Goal: Feedback & Contribution: Contribute content

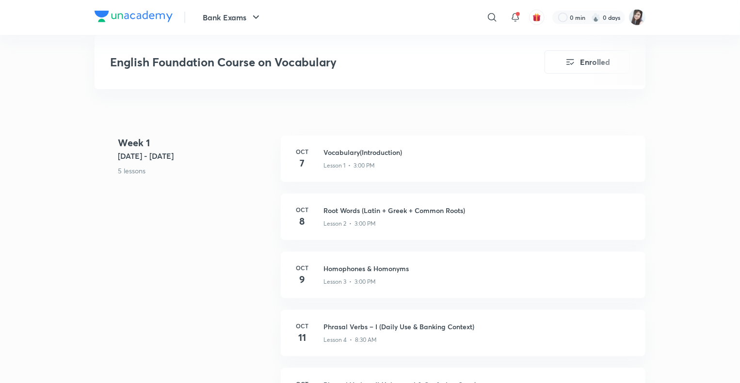
scroll to position [368, 0]
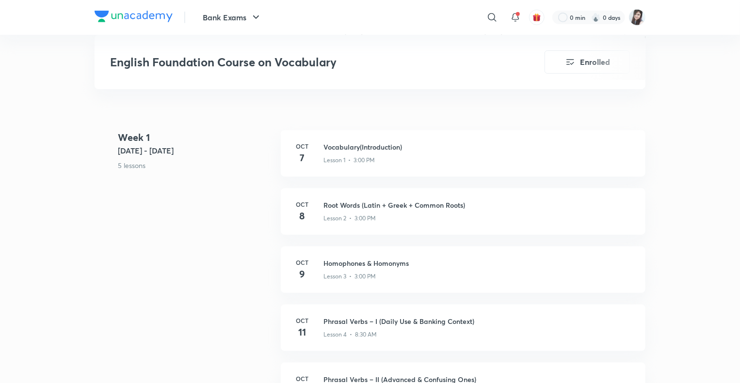
click at [203, 239] on div "Week 1 Oct 6 - 12 5 lessons Oct 7 Vocabulary(Introduction) Lesson 1 • 3:00 PM O…" at bounding box center [369, 275] width 551 height 291
click at [142, 267] on div "Week 1 Oct 6 - 12 5 lessons Oct 7 Vocabulary(Introduction) Lesson 1 • 3:00 PM O…" at bounding box center [369, 275] width 551 height 291
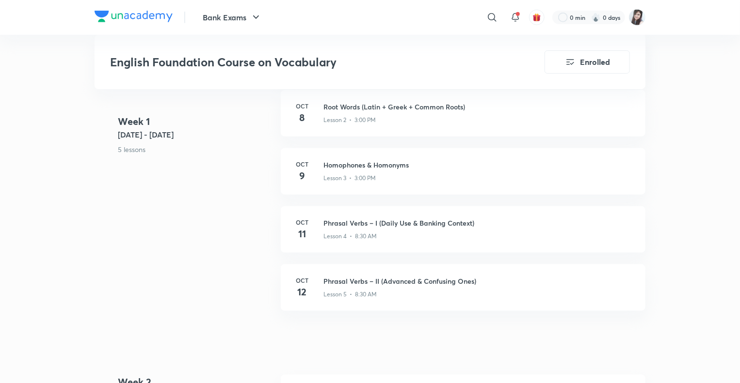
scroll to position [504, 0]
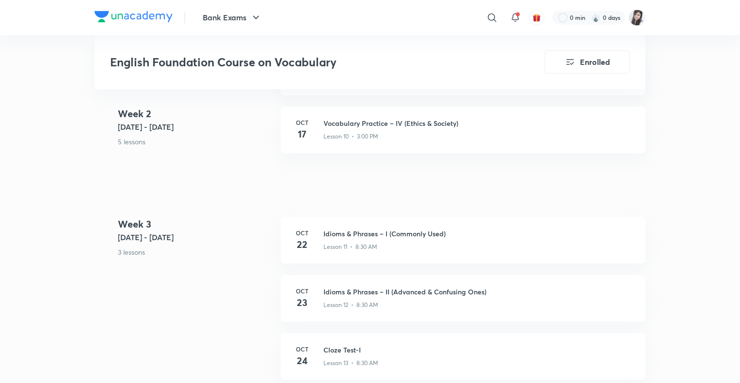
scroll to position [969, 0]
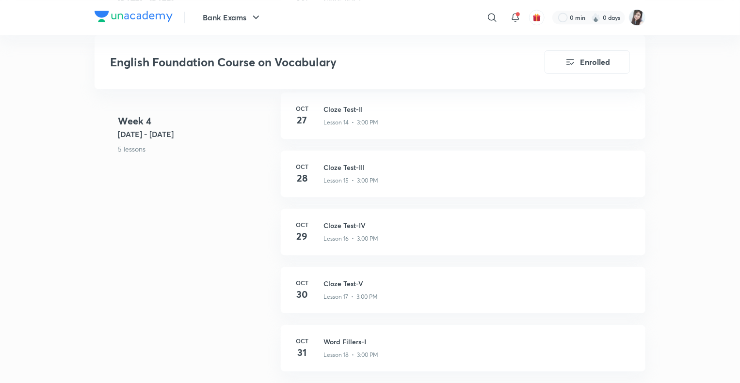
click at [358, 237] on link "Oct 29 Cloze Test-IV Lesson 16 • 3:00 PM" at bounding box center [463, 238] width 364 height 58
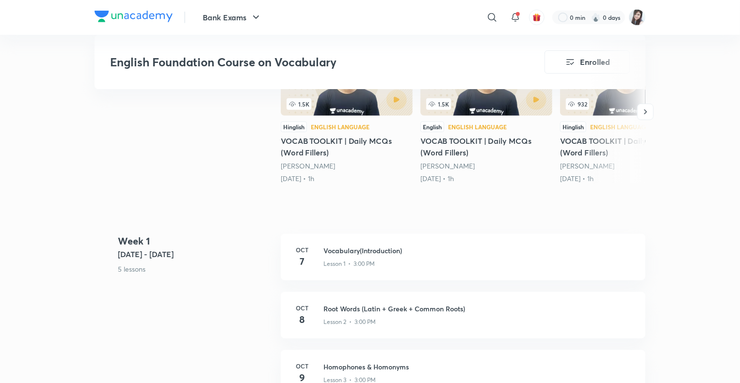
scroll to position [310, 0]
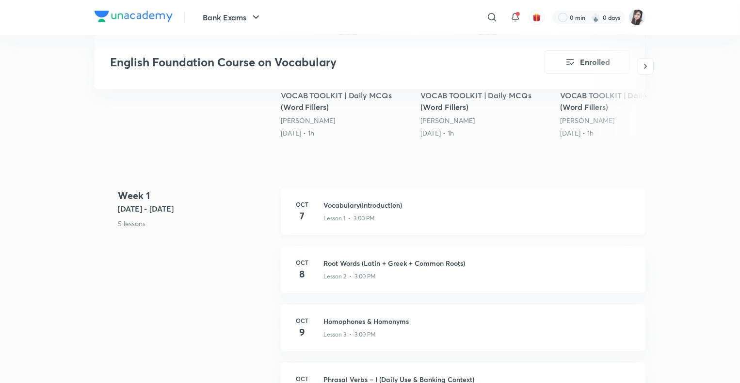
click at [322, 206] on div "Oct 7 Vocabulary(Introduction) Lesson 1 • 3:00 PM" at bounding box center [463, 212] width 364 height 47
click at [244, 219] on p "5 lessons" at bounding box center [195, 224] width 155 height 10
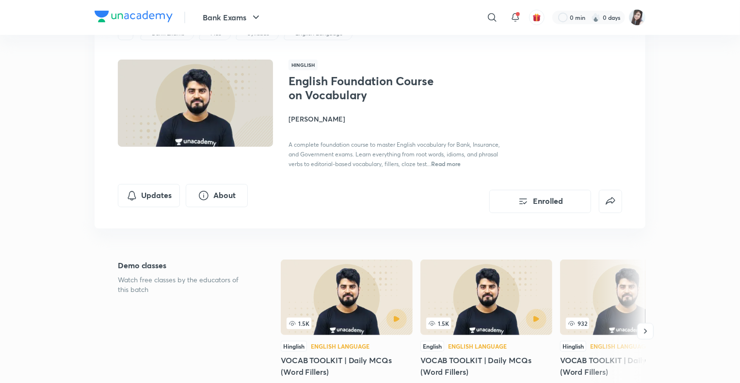
scroll to position [0, 0]
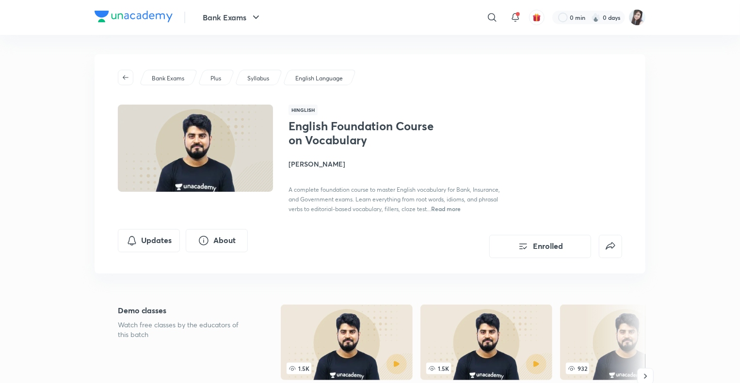
click at [446, 208] on span "Read more" at bounding box center [446, 209] width 30 height 8
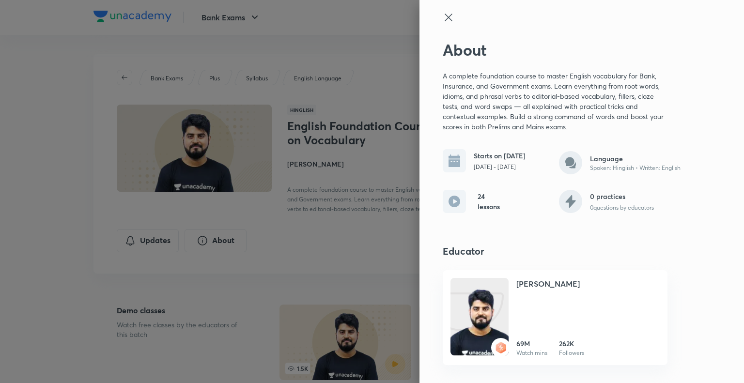
click at [448, 16] on icon at bounding box center [448, 17] width 7 height 7
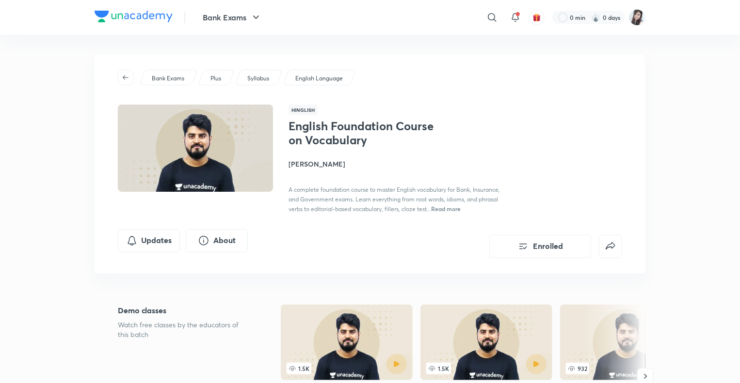
click at [446, 207] on span "Read more" at bounding box center [446, 209] width 30 height 8
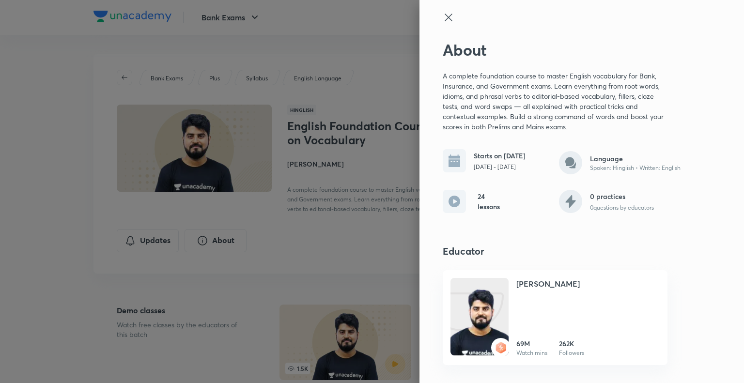
click at [448, 15] on icon at bounding box center [449, 18] width 12 height 12
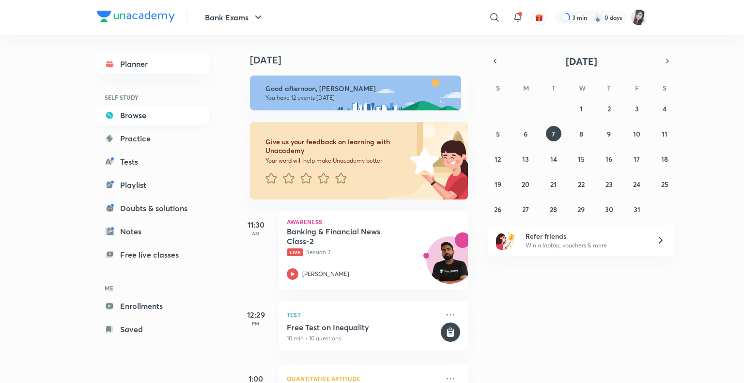
click at [138, 111] on link "Browse" at bounding box center [153, 115] width 112 height 19
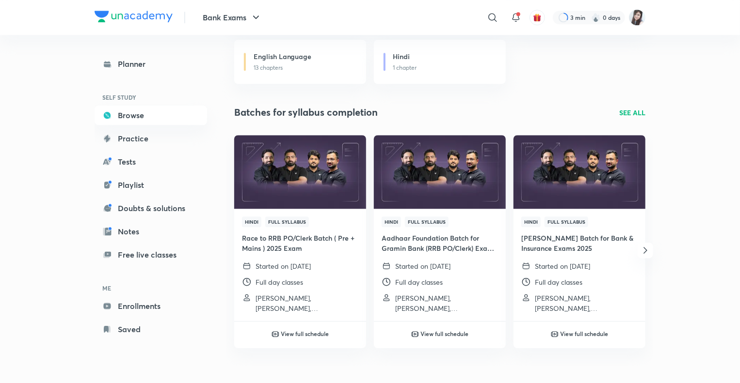
scroll to position [1349, 0]
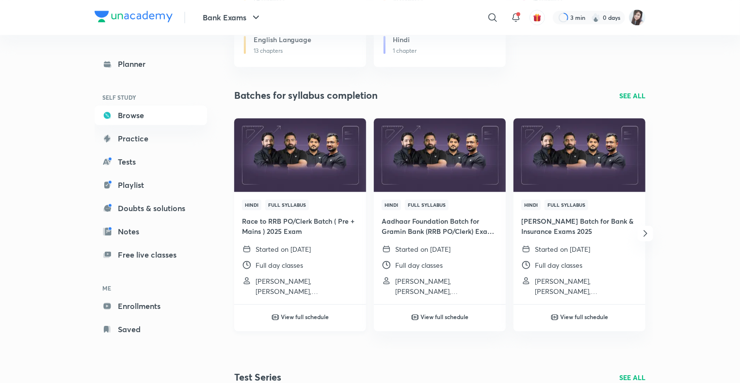
click at [291, 294] on p "Dipesh Kumar, Abhijeet Mishra, Vishal Parihar and 2 more" at bounding box center [306, 286] width 103 height 20
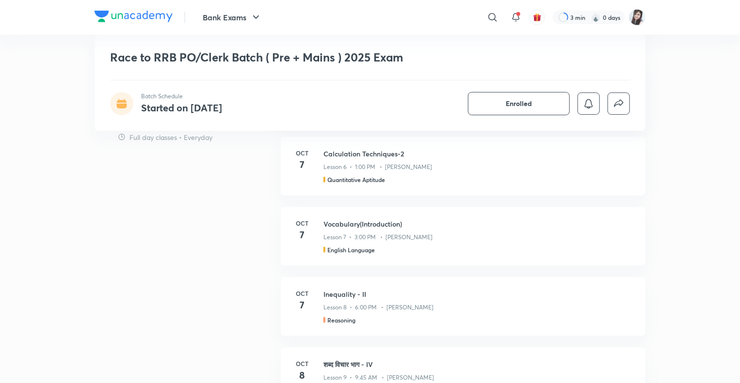
scroll to position [493, 0]
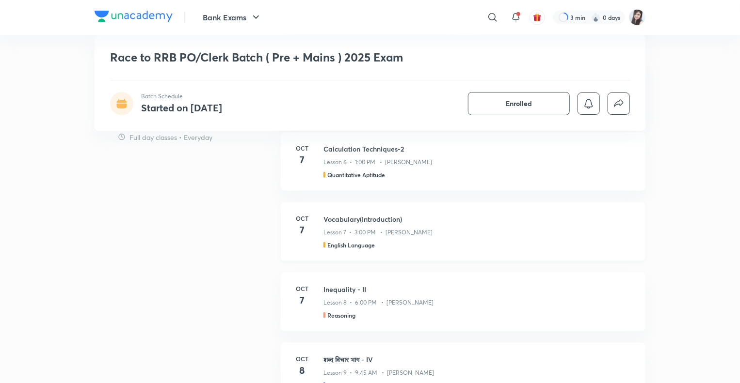
click at [335, 244] on h5 "English Language" at bounding box center [350, 245] width 47 height 9
click at [339, 223] on h3 "Vocabulary(Introduction)" at bounding box center [478, 219] width 310 height 10
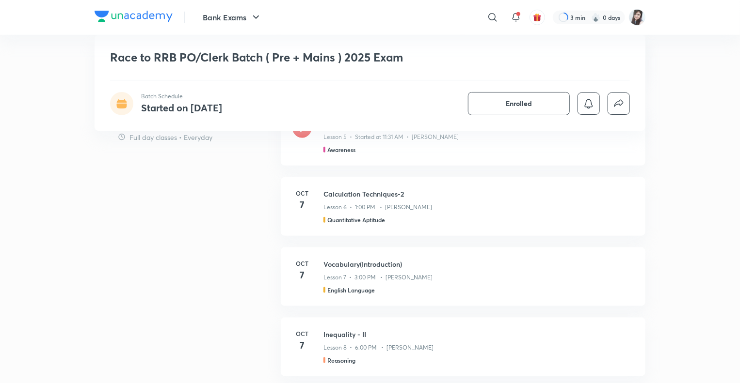
scroll to position [431, 0]
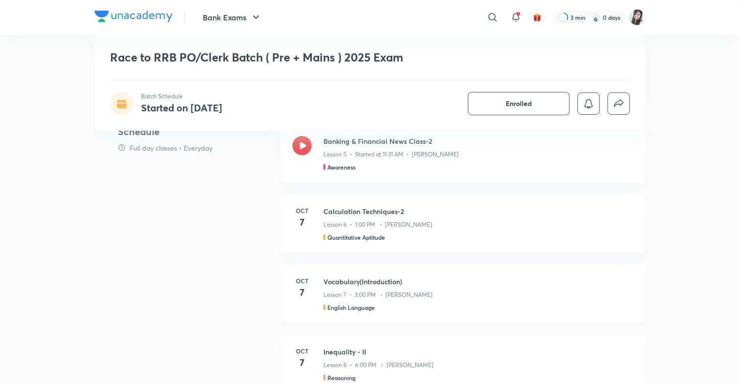
click at [374, 284] on h3 "Vocabulary(Introduction)" at bounding box center [478, 282] width 310 height 10
click at [339, 308] on h5 "English Language" at bounding box center [350, 307] width 47 height 9
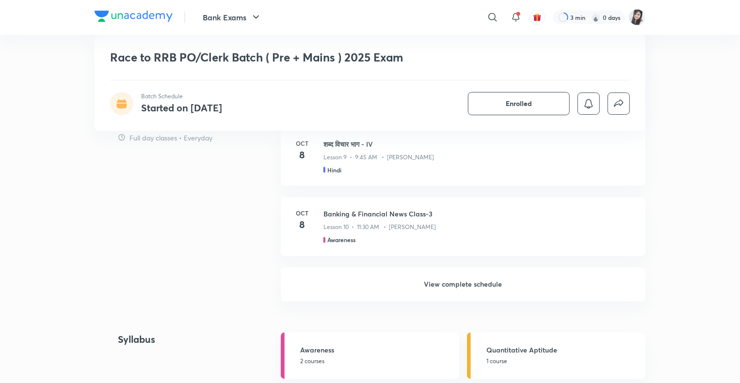
scroll to position [756, 0]
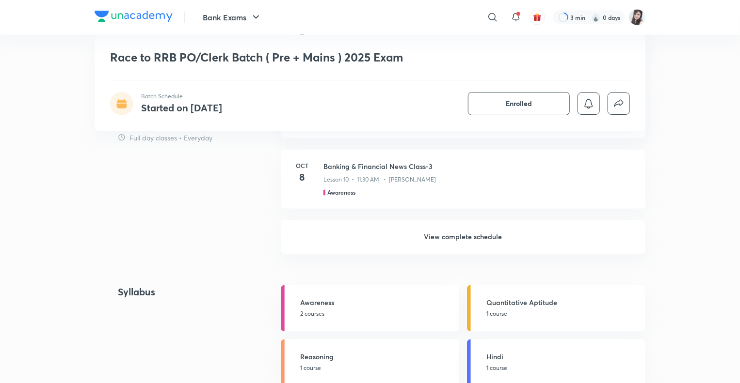
click at [430, 237] on h6 "View complete schedule" at bounding box center [463, 237] width 364 height 34
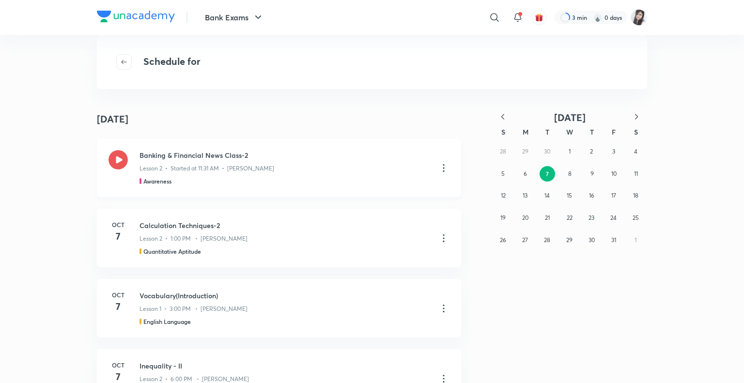
click at [443, 167] on icon at bounding box center [443, 168] width 1 height 8
click at [354, 191] on p "Go to course page" at bounding box center [371, 192] width 58 height 10
click at [46, 257] on div "October 7 October 7 Banking & Financial News Class-2 Lesson 2 • Started at 11:3…" at bounding box center [372, 246] width 744 height 275
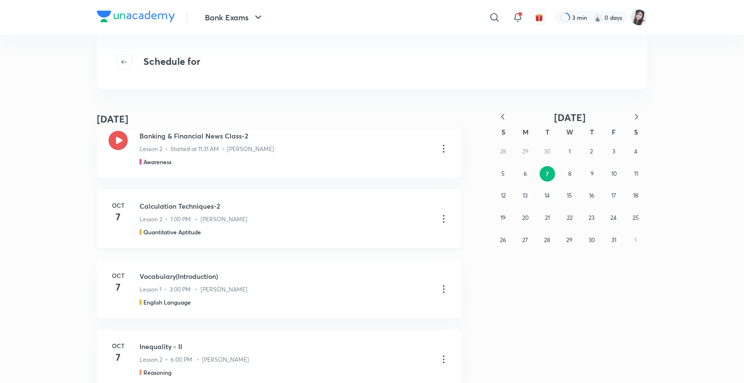
click at [440, 220] on icon at bounding box center [444, 219] width 12 height 12
click at [364, 240] on p "Go to course page" at bounding box center [371, 243] width 58 height 10
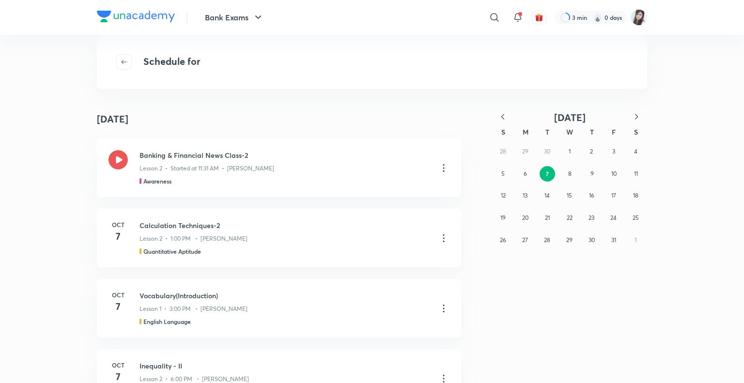
click at [85, 277] on div "October 7 October 7 Banking & Financial News Class-2 Lesson 2 • Started at 11:3…" at bounding box center [372, 246] width 744 height 275
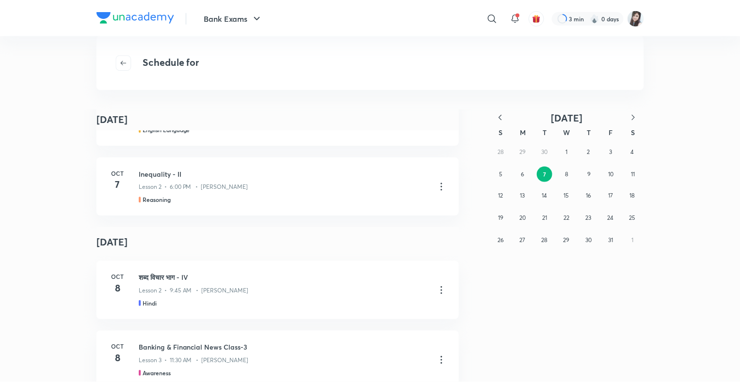
scroll to position [194, 0]
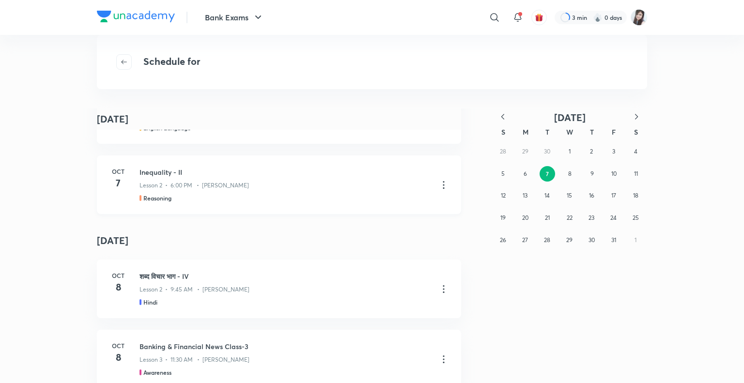
click at [443, 188] on icon at bounding box center [443, 185] width 1 height 8
click at [357, 211] on p "Go to course page" at bounding box center [371, 209] width 58 height 10
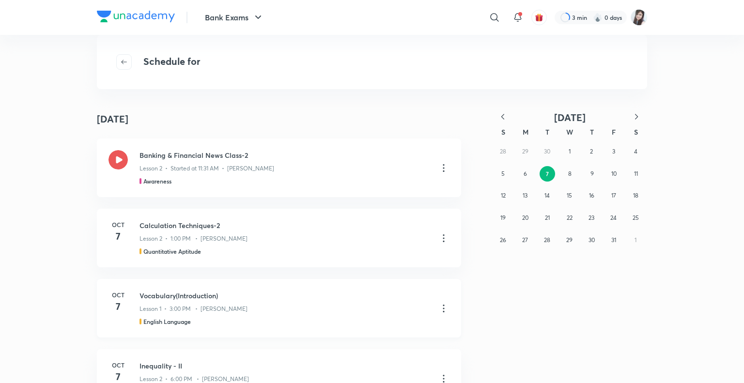
click at [441, 308] on icon at bounding box center [444, 309] width 12 height 12
click at [351, 333] on p "Go to course page" at bounding box center [371, 333] width 58 height 10
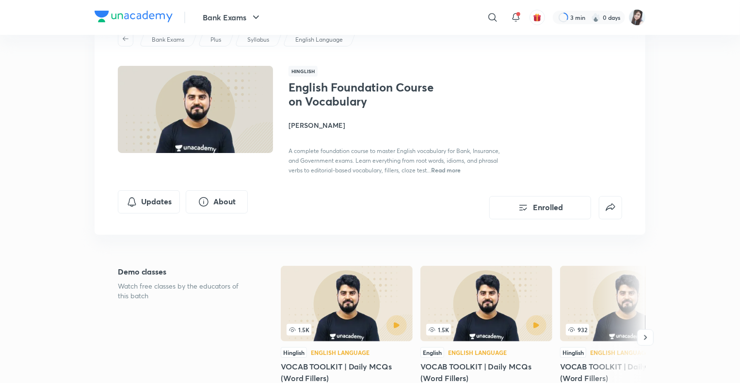
scroll to position [58, 0]
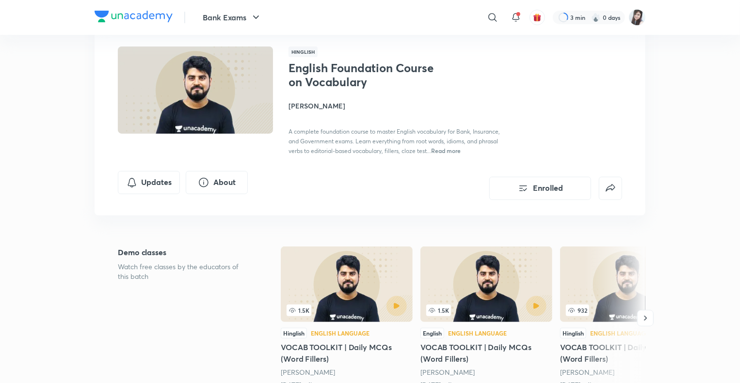
click at [443, 149] on span "Read more" at bounding box center [446, 151] width 30 height 8
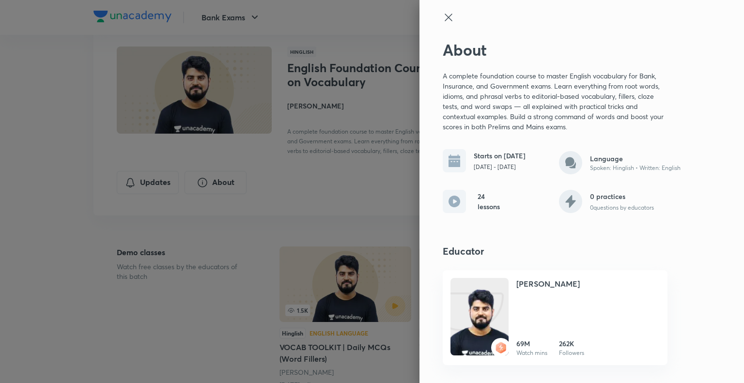
click at [448, 14] on icon at bounding box center [449, 18] width 12 height 12
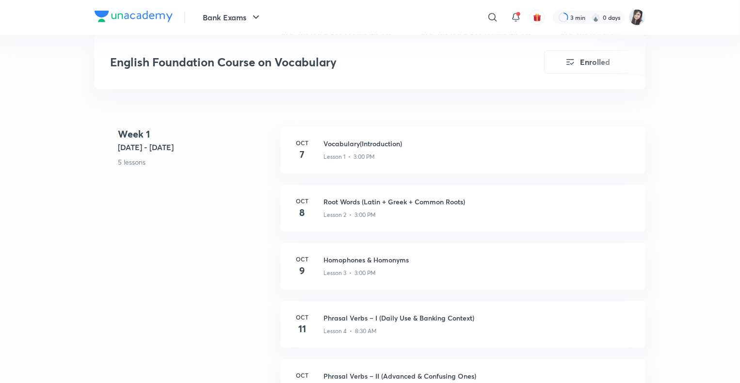
scroll to position [374, 0]
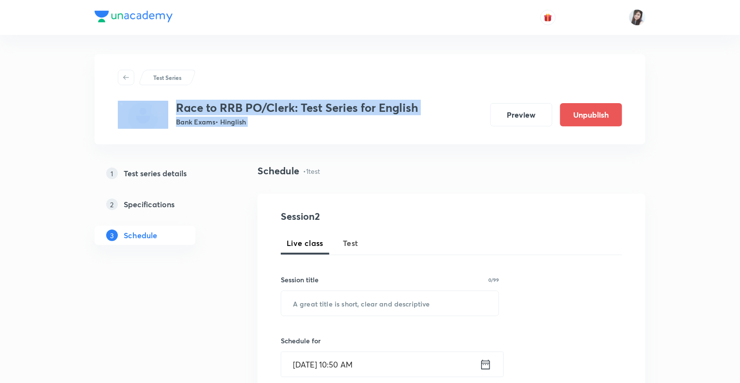
drag, startPoint x: 738, startPoint y: 83, endPoint x: 709, endPoint y: 104, distance: 36.1
click at [709, 104] on div "Test Series Race to RRB PO/Clerk: Test Series for English Bank Exams • Hinglish…" at bounding box center [370, 373] width 740 height 746
click at [709, 145] on div "Test Series Race to RRB PO/Clerk: Test Series for English Bank Exams • Hinglish…" at bounding box center [370, 373] width 740 height 746
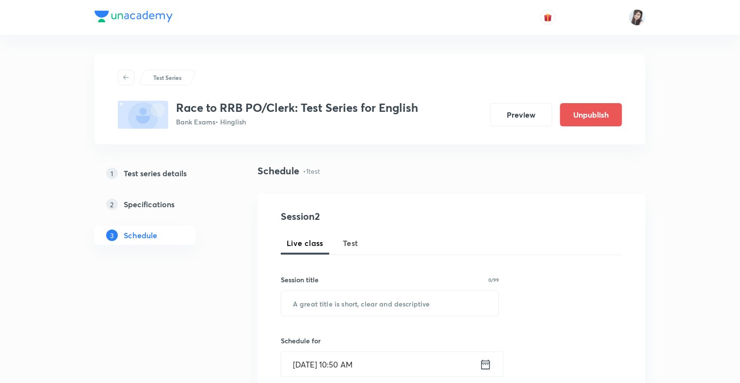
scroll to position [362, 0]
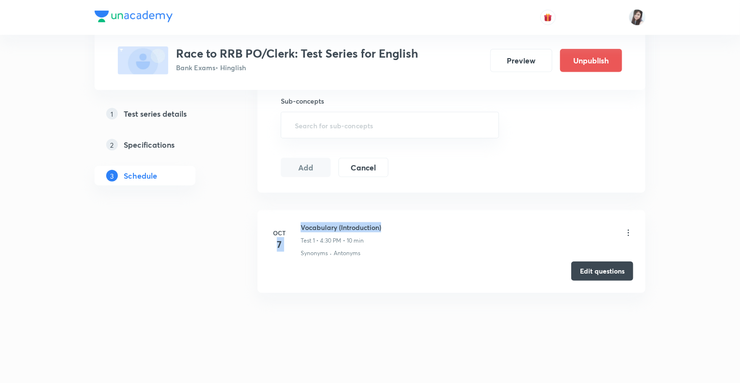
drag, startPoint x: 384, startPoint y: 227, endPoint x: 297, endPoint y: 226, distance: 86.8
click at [297, 226] on div "Oct 7 Vocabulary (Introduction) Test 1 • 4:30 PM • 10 min Synonyms · Antonyms" at bounding box center [450, 239] width 363 height 35
copy div "7 Vocabulary (Introduction)"
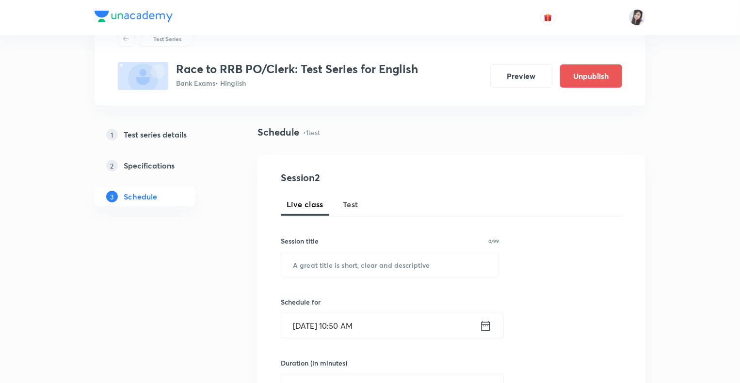
scroll to position [19, 0]
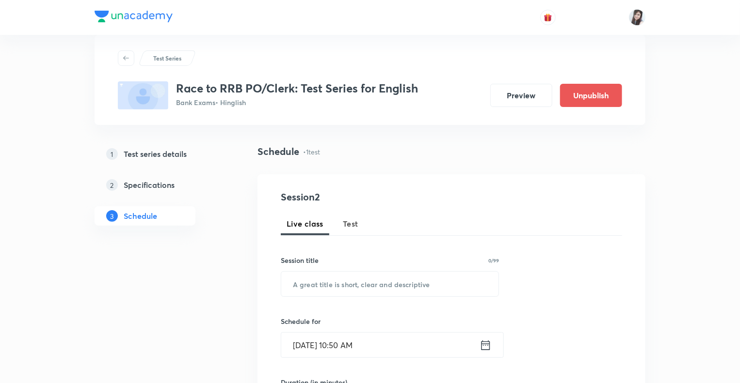
click at [514, 175] on div "Session 2 Live class Test Session title 0/99 ​ Schedule for Oct 7, 2025, 10:50 …" at bounding box center [451, 354] width 388 height 361
click at [345, 220] on span "Test" at bounding box center [351, 224] width 16 height 12
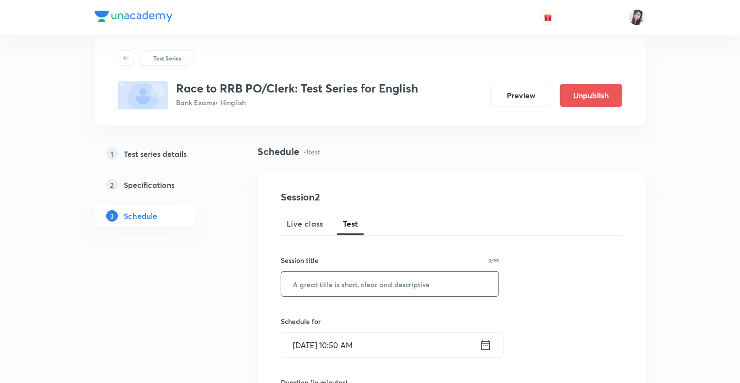
click at [308, 281] on input "text" at bounding box center [389, 284] width 217 height 25
paste input "7 Vocabulary (Introduction)"
type input "7 Vocabulary (Introduction)"
drag, startPoint x: 414, startPoint y: 279, endPoint x: 258, endPoint y: 280, distance: 156.0
click at [258, 280] on div "Session 2 Live class Test Session title 28/99 7 Vocabulary (Introduction) ​ Sch…" at bounding box center [451, 385] width 388 height 423
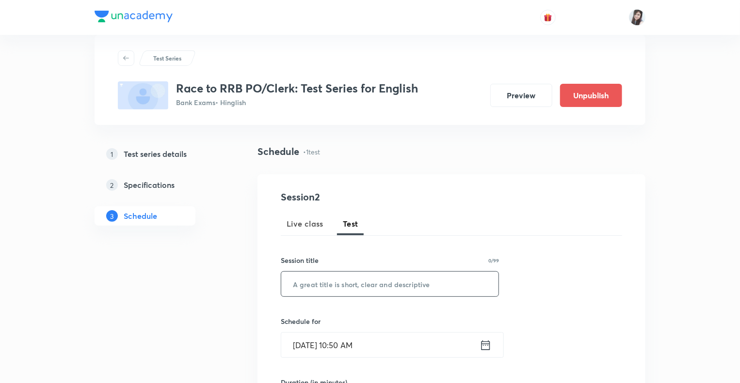
click at [312, 280] on input "text" at bounding box center [389, 284] width 217 height 25
click at [390, 283] on input "Root Words (Latin+Greek+Common Words)" at bounding box center [389, 284] width 217 height 25
click at [364, 284] on input "Root Words (Latin+Greek+ Common Words)" at bounding box center [389, 284] width 217 height 25
click at [387, 285] on input "Root Words (Latin+ Greek+ Common Words)" at bounding box center [389, 284] width 217 height 25
click at [360, 283] on input "Root Words (Latin+ Greek + Common Words)" at bounding box center [389, 284] width 217 height 25
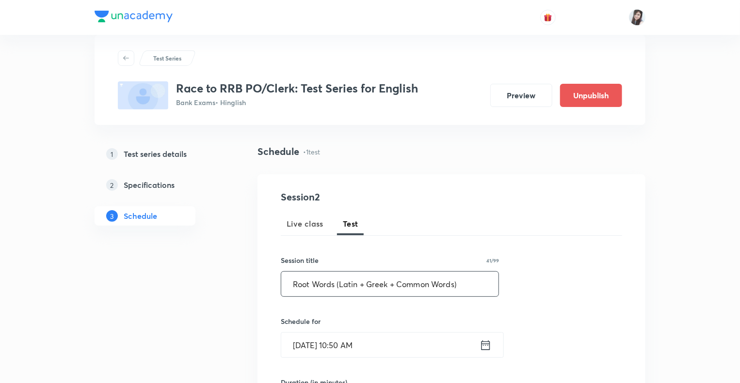
click at [339, 282] on input "Root Words (Latin + Greek + Common Words)" at bounding box center [389, 284] width 217 height 25
type input "Root Words (Latin + Greek + Common Words)"
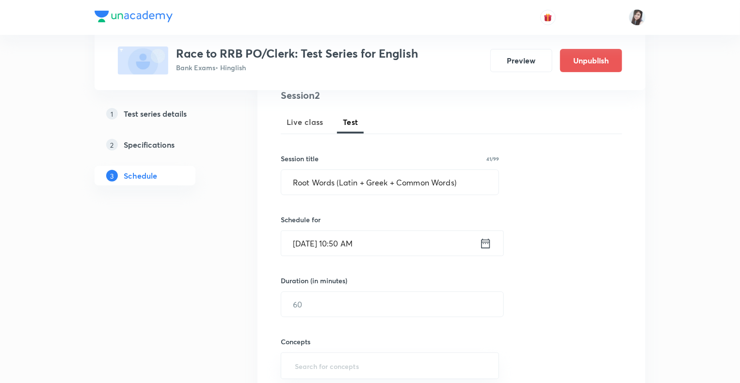
scroll to position [213, 0]
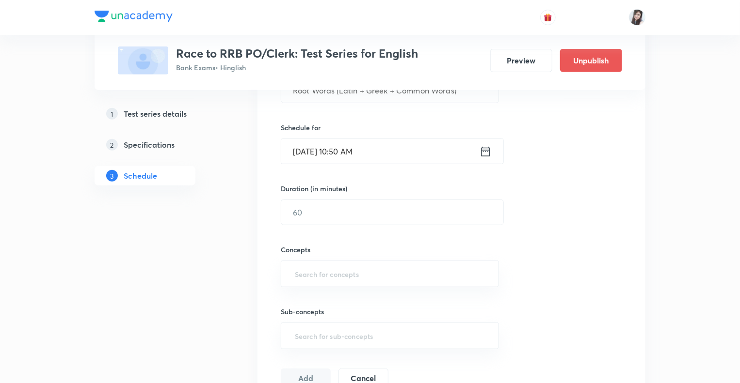
click at [483, 153] on icon at bounding box center [485, 152] width 12 height 14
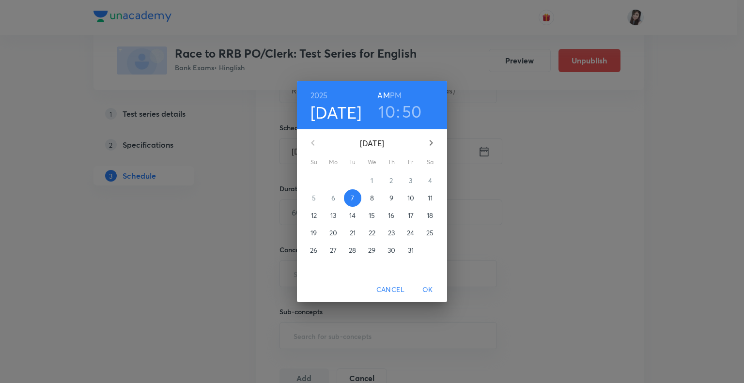
click at [374, 198] on span "8" at bounding box center [371, 198] width 17 height 10
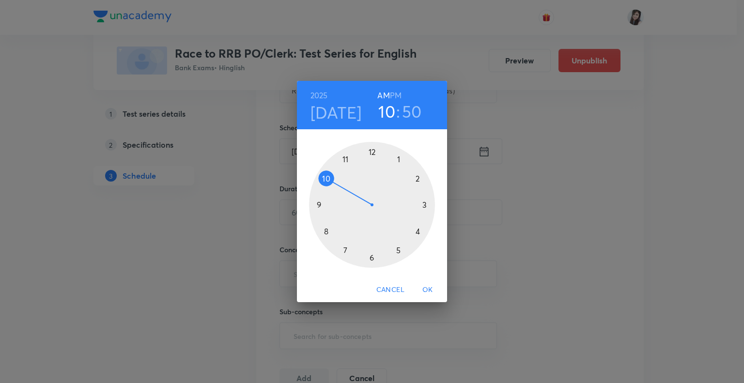
click at [418, 232] on div at bounding box center [372, 205] width 126 height 126
click at [370, 257] on div at bounding box center [372, 205] width 126 height 126
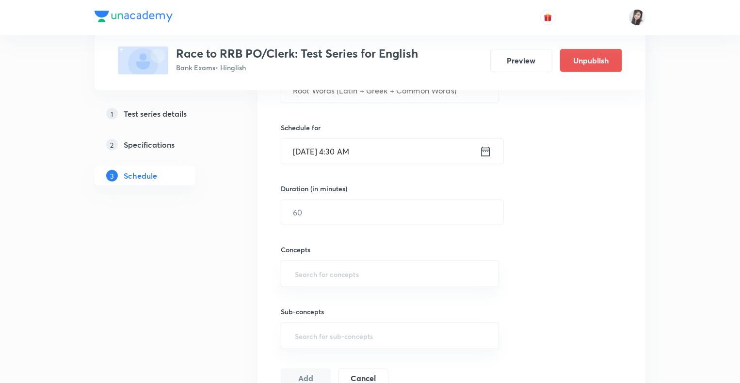
click at [485, 147] on icon at bounding box center [485, 152] width 12 height 14
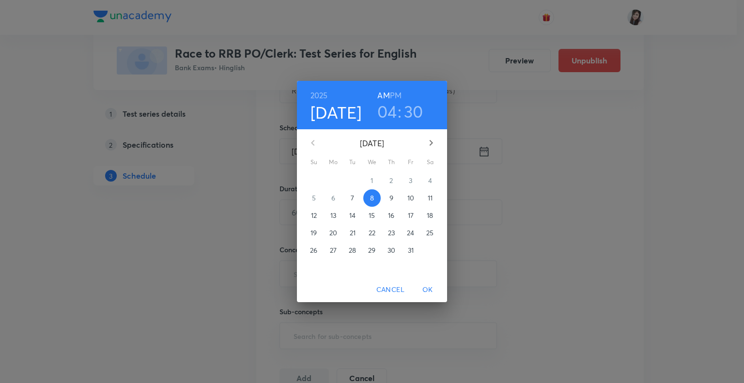
click at [394, 98] on h6 "PM" at bounding box center [396, 96] width 12 height 14
click at [428, 292] on span "OK" at bounding box center [427, 290] width 23 height 12
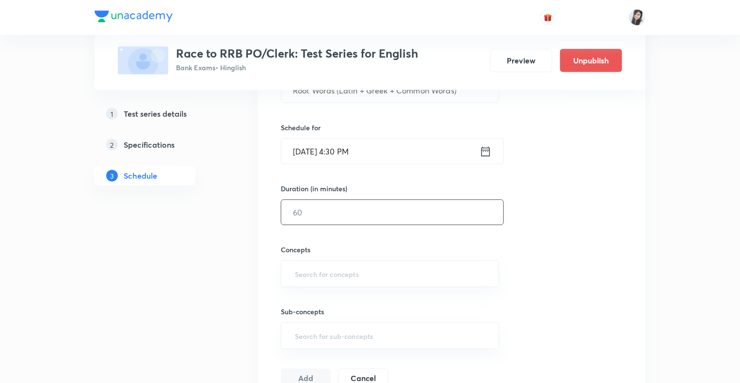
click at [303, 215] on input "text" at bounding box center [392, 212] width 222 height 25
type input "10"
click at [312, 272] on input "text" at bounding box center [390, 274] width 194 height 18
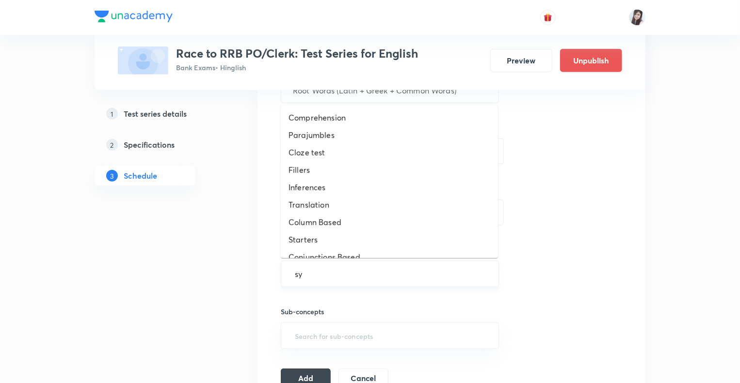
type input "syn"
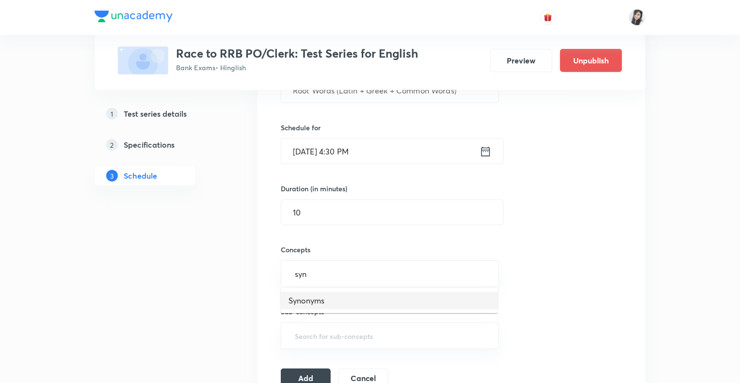
click at [312, 304] on li "Synonyms" at bounding box center [389, 300] width 217 height 17
click at [307, 374] on button "Add" at bounding box center [306, 381] width 50 height 19
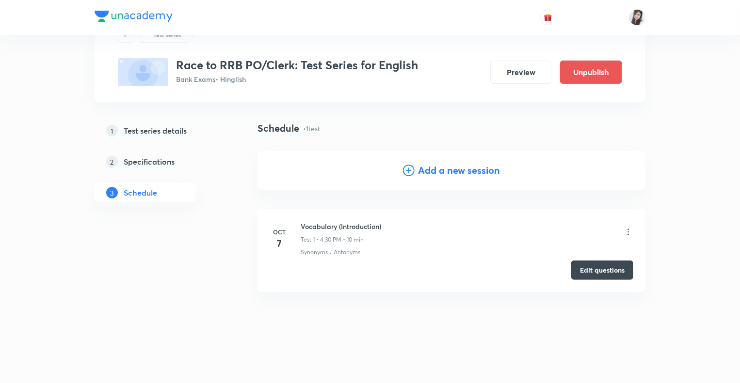
scroll to position [43, 0]
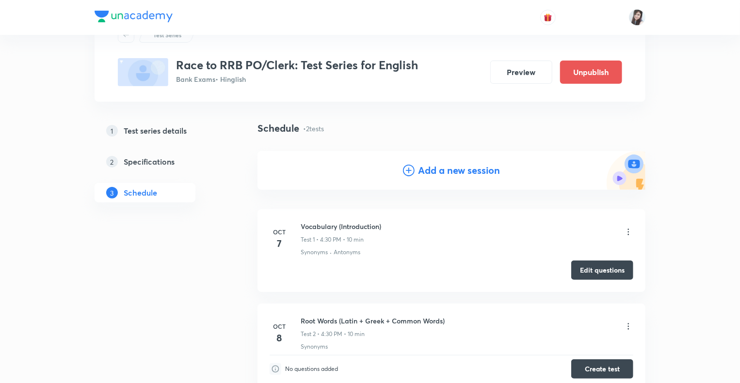
click at [153, 290] on div "1 Test series details 2 Specifications 3 Schedule" at bounding box center [160, 293] width 132 height 344
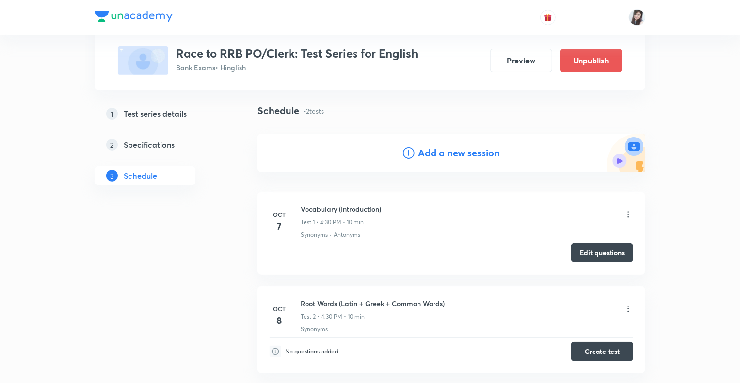
scroll to position [62, 0]
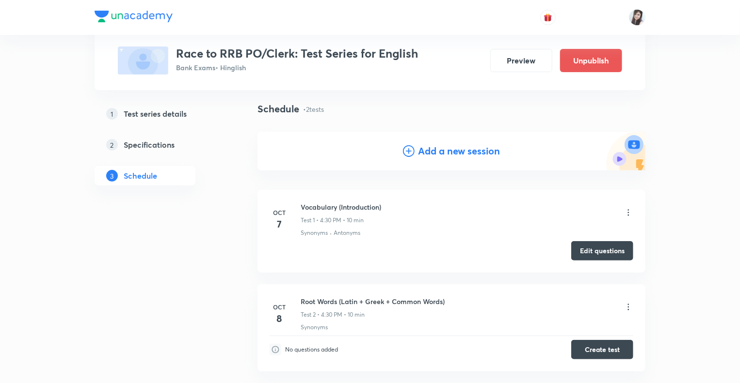
click at [200, 292] on div "1 Test series details 2 Specifications 3 Schedule" at bounding box center [160, 274] width 132 height 344
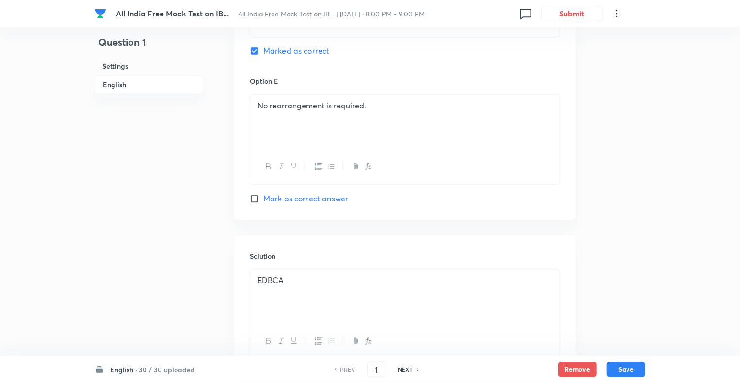
scroll to position [1154, 0]
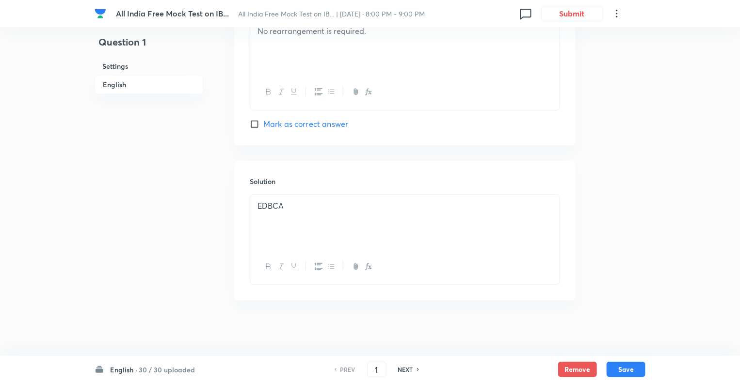
click at [403, 371] on h6 "NEXT" at bounding box center [405, 369] width 15 height 9
type input "2"
checkbox input "false"
click at [403, 371] on h6 "NEXT" at bounding box center [405, 369] width 15 height 9
checkbox input "true"
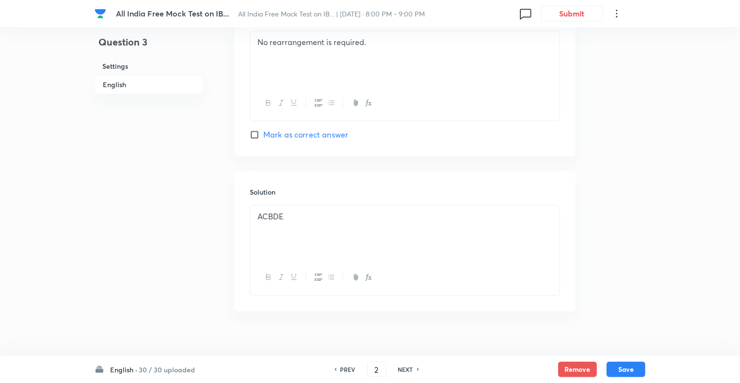
type input "3"
checkbox input "false"
checkbox input "true"
click at [403, 371] on h6 "NEXT" at bounding box center [405, 369] width 15 height 9
type input "4"
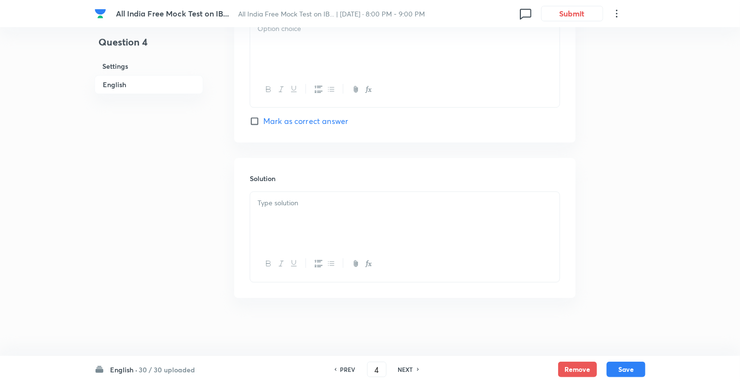
checkbox input "false"
click at [403, 371] on h6 "NEXT" at bounding box center [405, 369] width 15 height 9
checkbox input "true"
type input "5"
checkbox input "false"
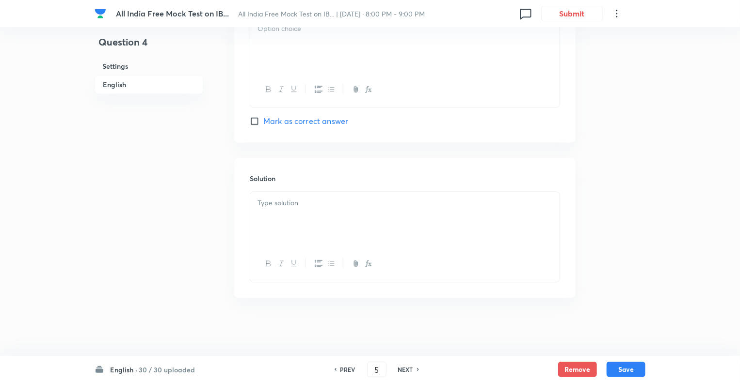
checkbox input "true"
click at [403, 371] on h6 "NEXT" at bounding box center [405, 369] width 15 height 9
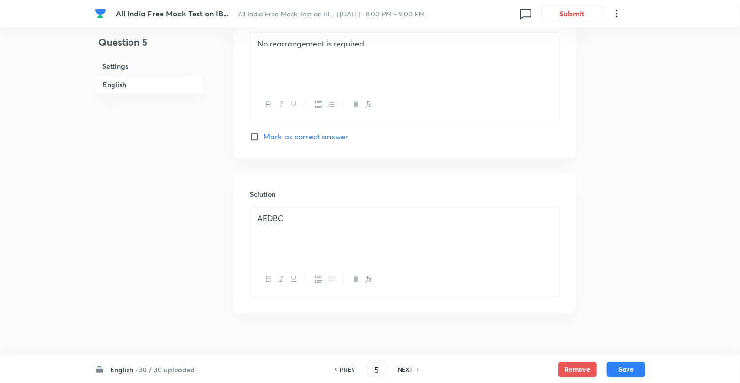
type input "6"
checkbox input "false"
checkbox input "true"
click at [403, 371] on h6 "NEXT" at bounding box center [405, 369] width 15 height 9
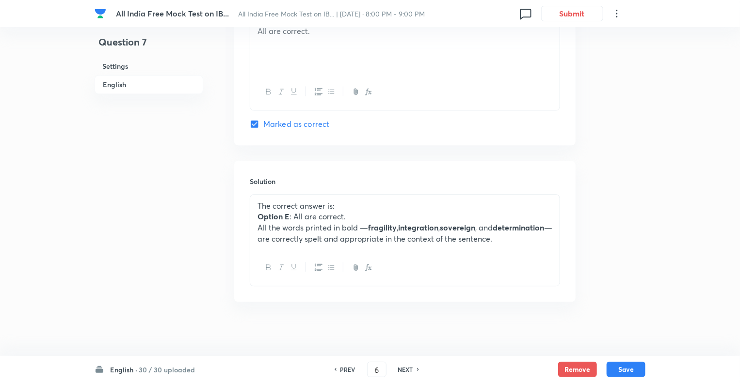
type input "7"
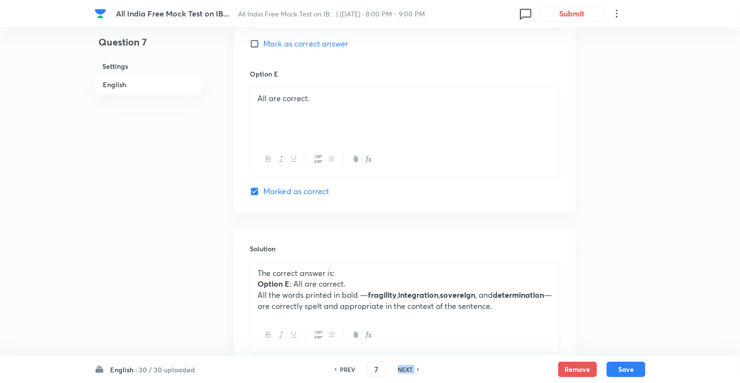
checkbox input "false"
click at [403, 371] on h6 "NEXT" at bounding box center [405, 369] width 15 height 9
checkbox input "true"
type input "8"
checkbox input "true"
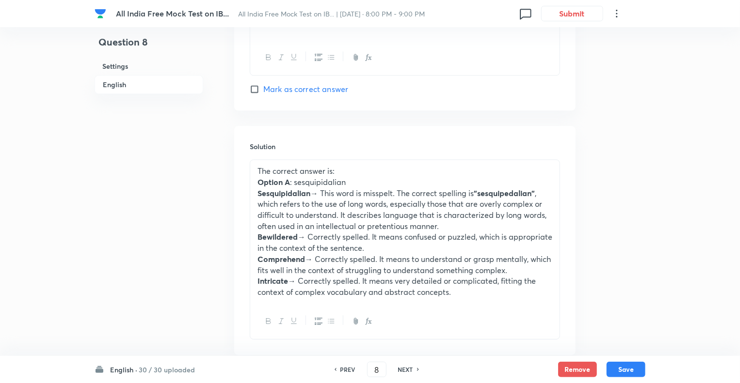
click at [403, 371] on h6 "NEXT" at bounding box center [405, 369] width 15 height 9
type input "9"
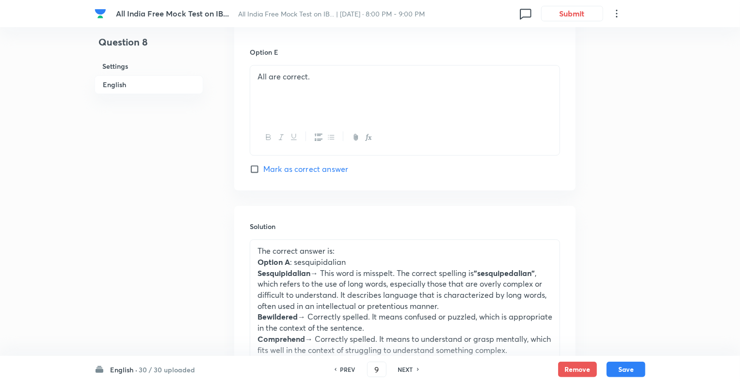
checkbox input "true"
click at [403, 371] on h6 "NEXT" at bounding box center [405, 369] width 15 height 9
type input "10"
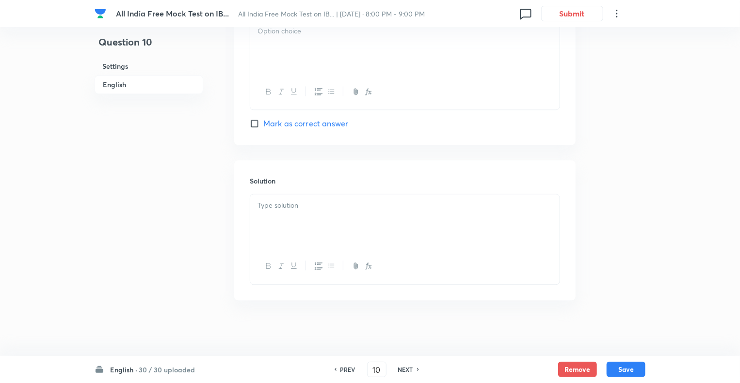
checkbox input "false"
checkbox input "true"
click at [403, 371] on h6 "NEXT" at bounding box center [405, 369] width 15 height 9
type input "11"
click at [403, 371] on h6 "NEXT" at bounding box center [405, 369] width 15 height 9
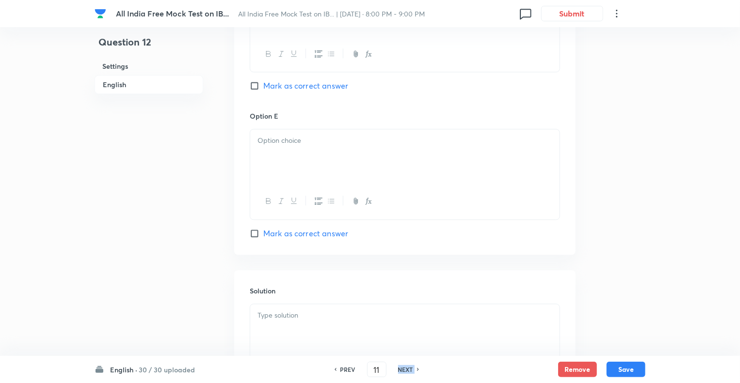
checkbox input "false"
checkbox input "true"
type input "12"
click at [403, 371] on h6 "NEXT" at bounding box center [405, 369] width 15 height 9
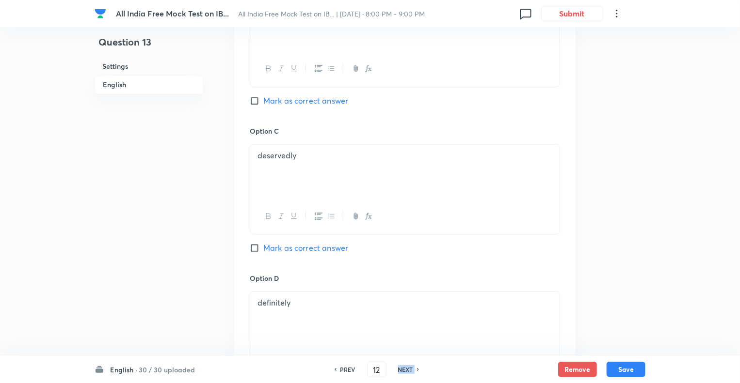
checkbox input "true"
type input "13"
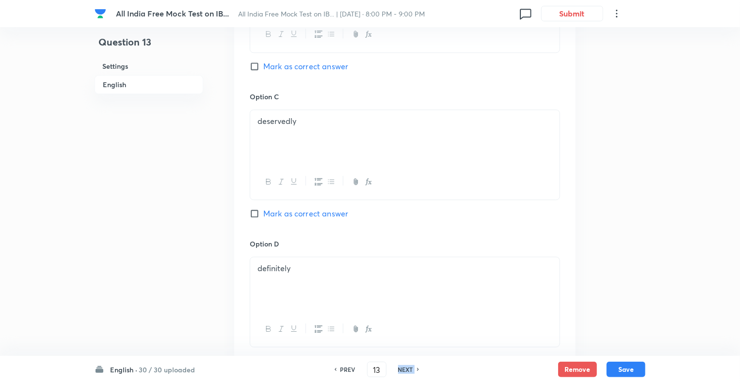
click at [403, 371] on h6 "NEXT" at bounding box center [405, 369] width 15 height 9
checkbox input "false"
checkbox input "true"
type input "14"
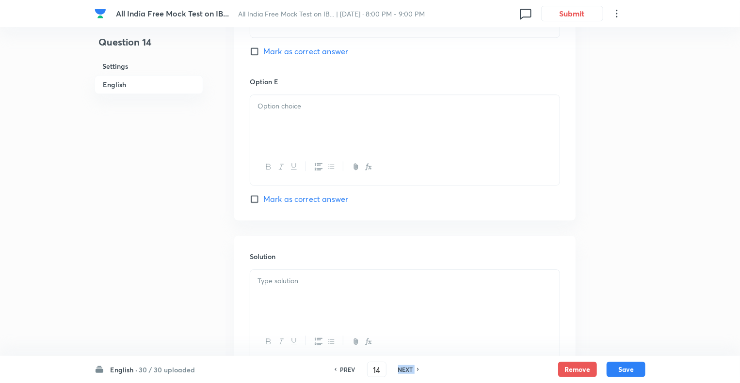
checkbox input "false"
click at [403, 371] on h6 "NEXT" at bounding box center [405, 369] width 15 height 9
checkbox input "true"
type input "15"
checkbox input "false"
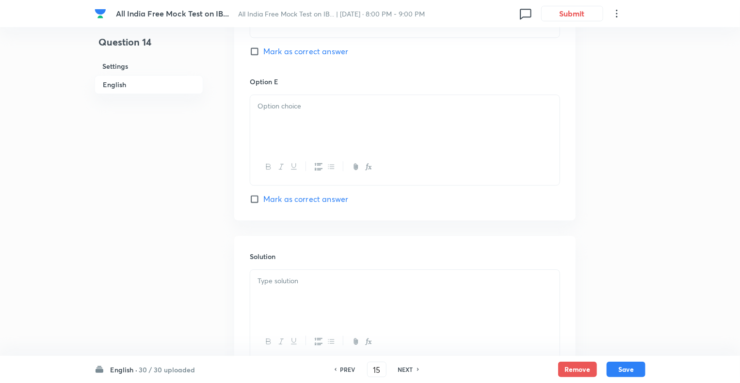
click at [403, 371] on h6 "NEXT" at bounding box center [405, 369] width 15 height 9
checkbox input "true"
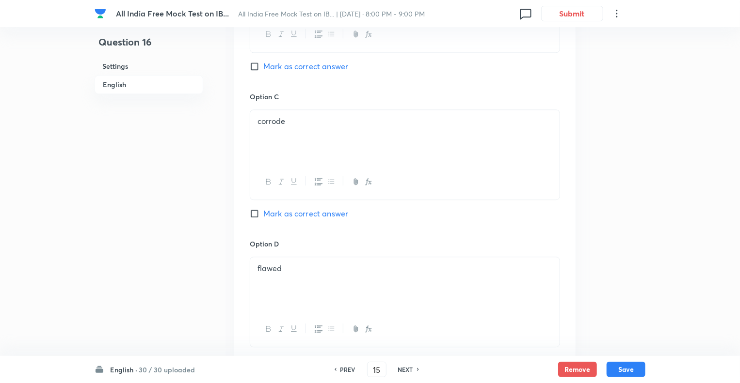
type input "16"
checkbox input "false"
checkbox input "true"
click at [403, 371] on h6 "NEXT" at bounding box center [405, 369] width 15 height 9
type input "17"
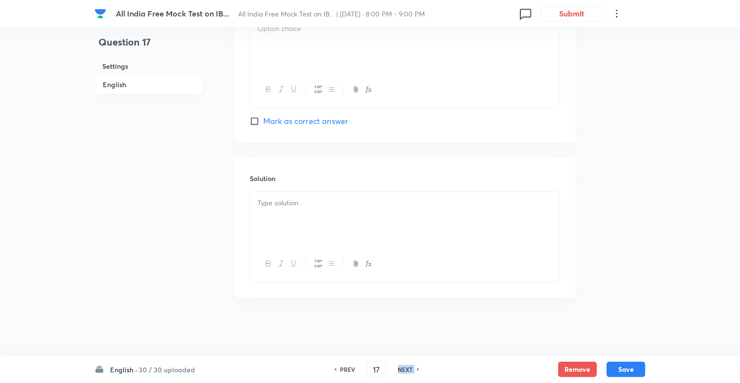
checkbox input "false"
checkbox input "true"
click at [403, 371] on h6 "NEXT" at bounding box center [405, 369] width 15 height 9
type input "18"
checkbox input "false"
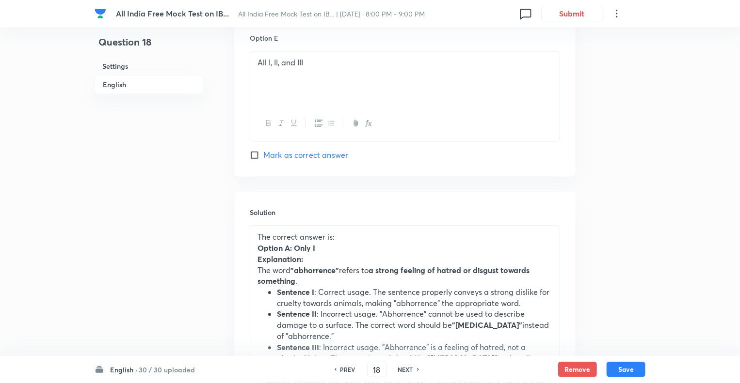
checkbox input "true"
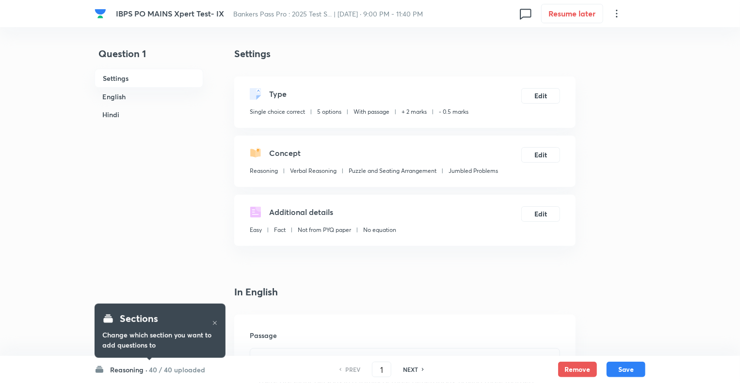
checkbox input "true"
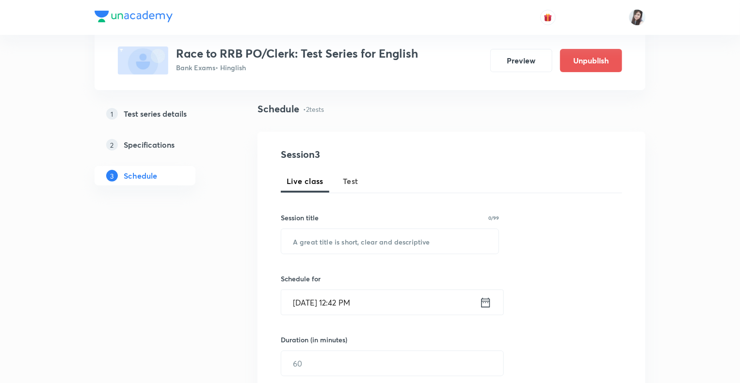
drag, startPoint x: 739, startPoint y: 80, endPoint x: 744, endPoint y: 287, distance: 206.5
click at [739, 287] on html "Test Series Race to RRB PO/Clerk: Test Series for English Bank Exams • Hinglish…" at bounding box center [370, 360] width 740 height 845
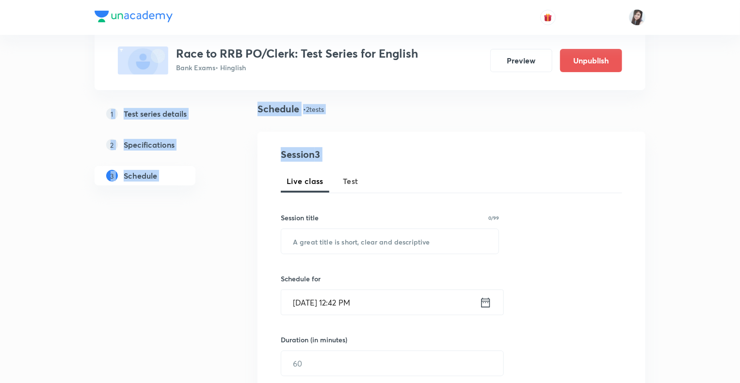
click at [685, 153] on div "Test Series Race to RRB PO/Clerk: Test Series for English Bank Exams • Hinglish…" at bounding box center [370, 360] width 740 height 845
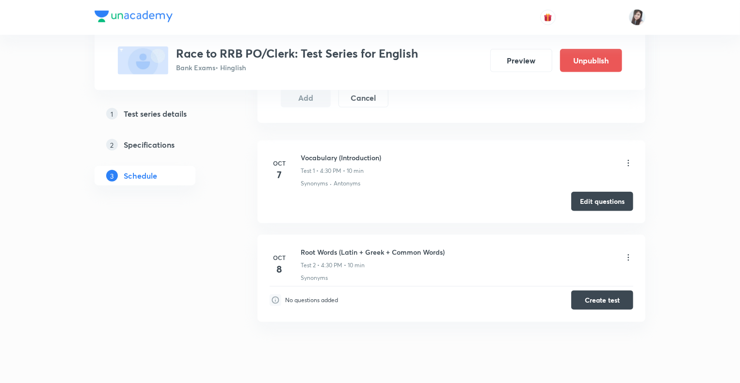
scroll to position [460, 0]
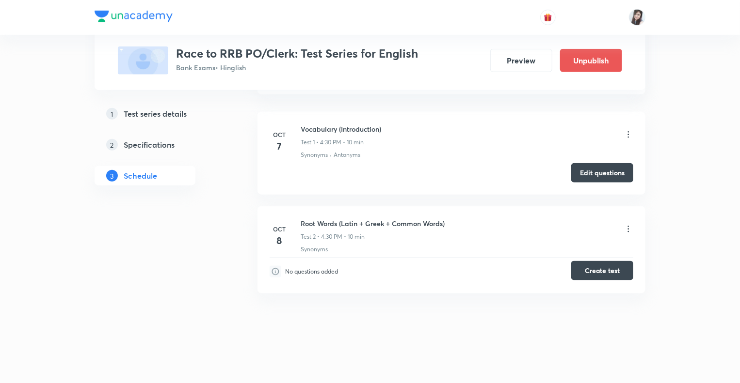
click at [589, 268] on button "Create test" at bounding box center [602, 270] width 62 height 19
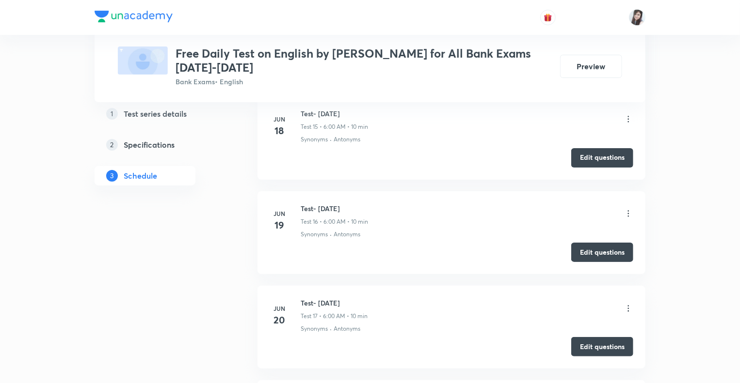
click at [584, 341] on button "Edit questions" at bounding box center [602, 345] width 62 height 19
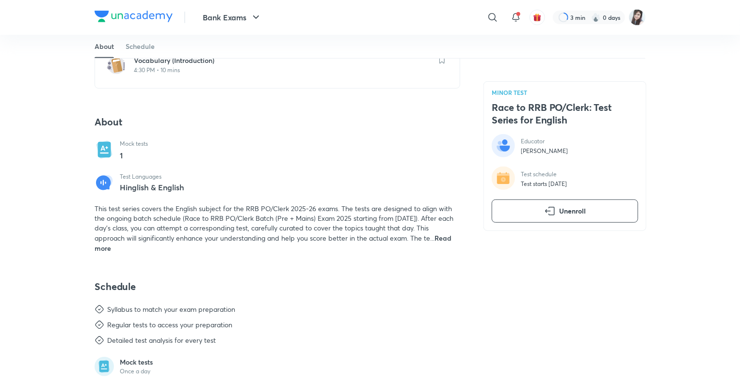
scroll to position [252, 0]
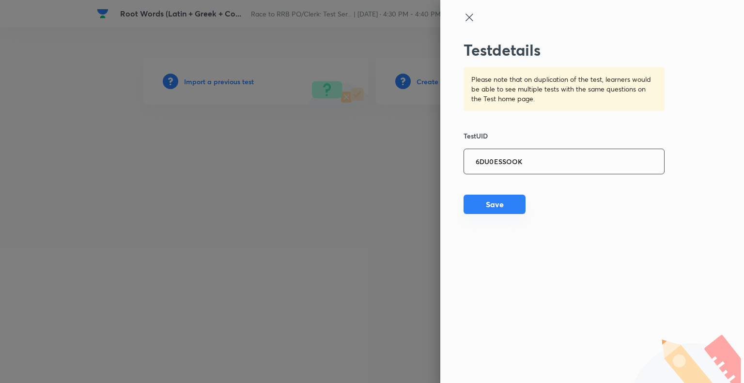
type input "6DU0ESSOOK"
click at [496, 205] on button "Save" at bounding box center [495, 204] width 62 height 19
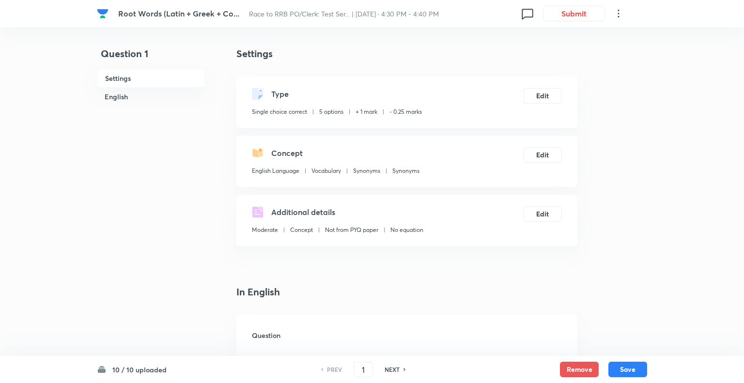
checkbox input "true"
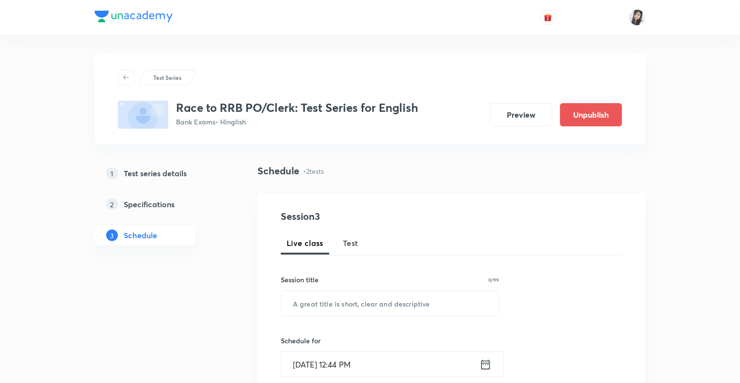
scroll to position [457, 0]
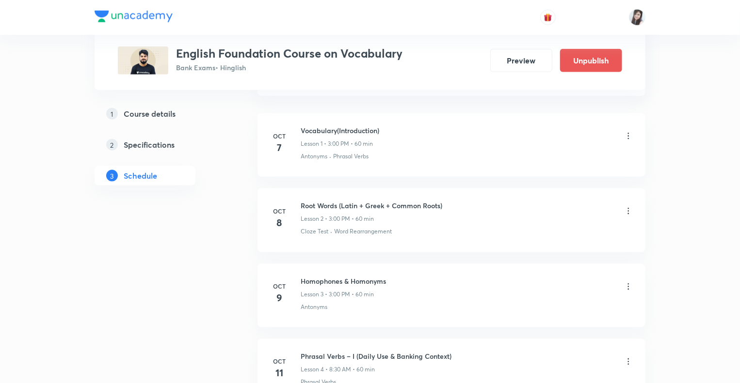
scroll to position [532, 0]
